Goal: Find specific page/section: Find specific page/section

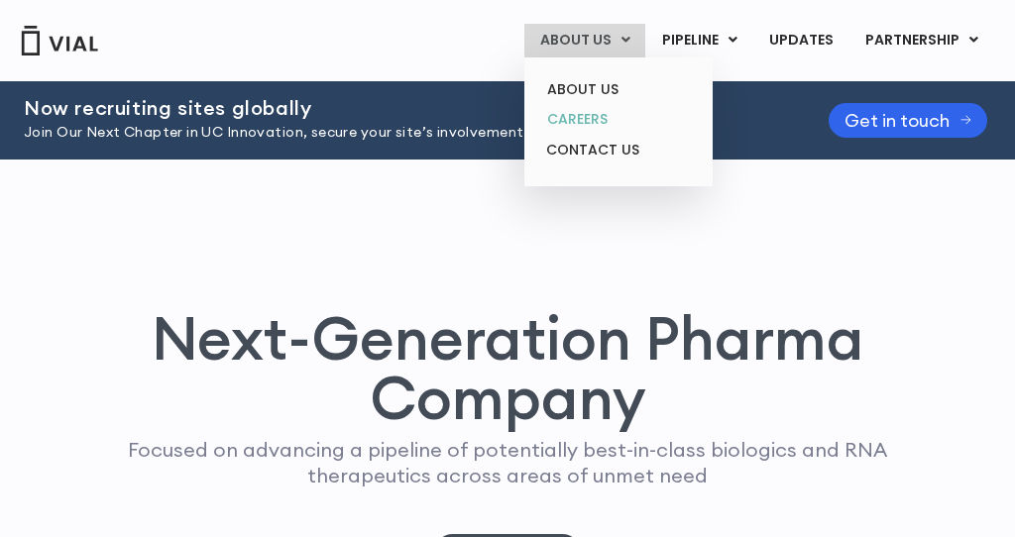
click at [588, 109] on link "CAREERS" at bounding box center [617, 119] width 173 height 31
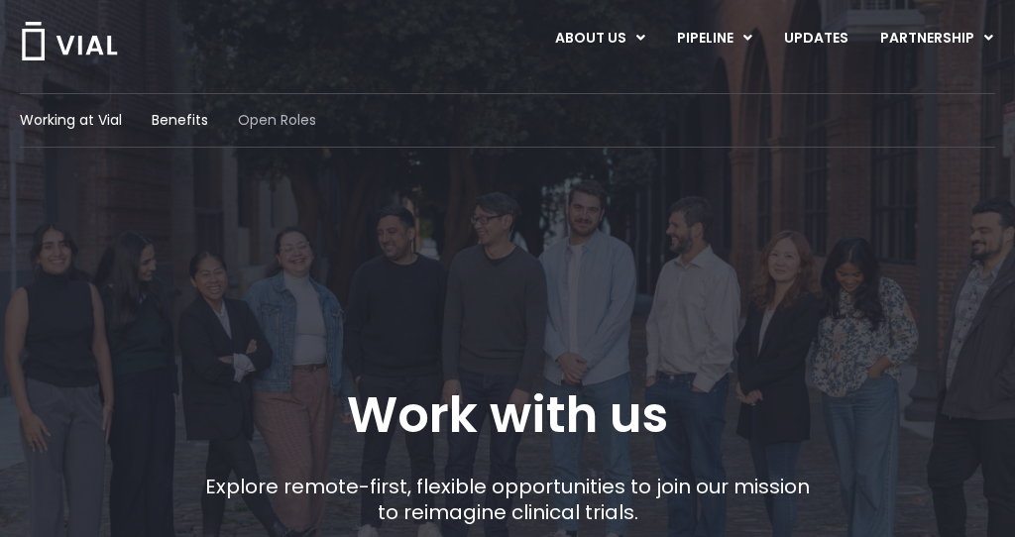
click at [281, 128] on span "Open Roles" at bounding box center [277, 120] width 78 height 21
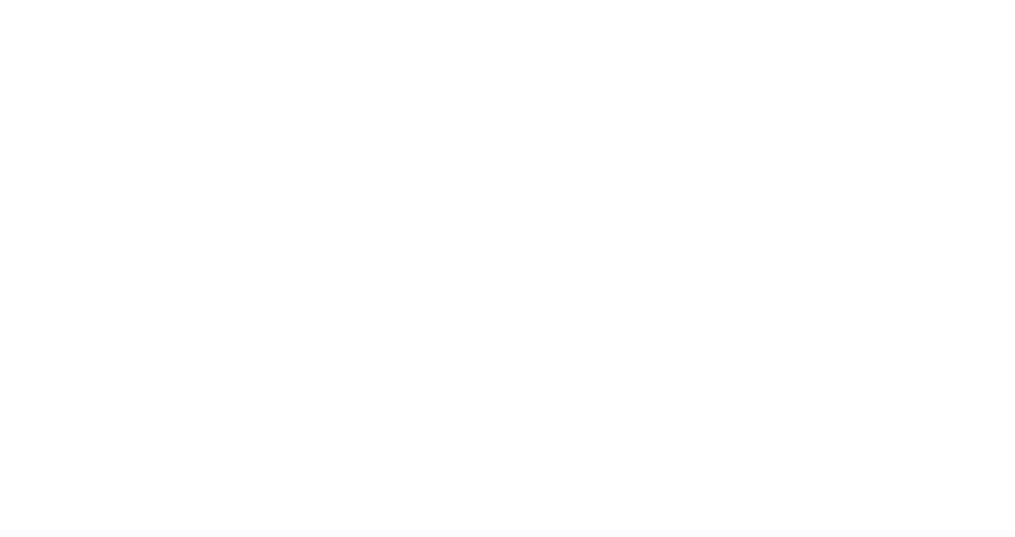
scroll to position [3046, 0]
